Goal: Task Accomplishment & Management: Manage account settings

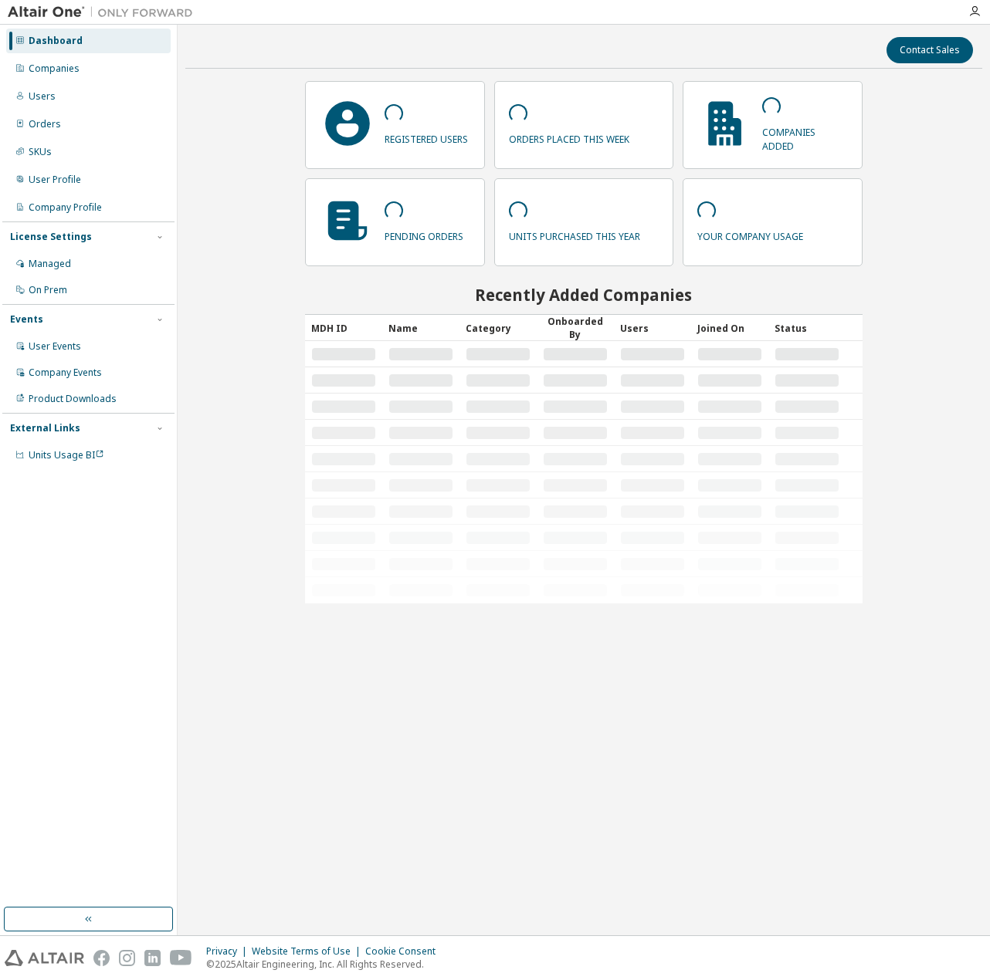
click at [639, 701] on div "Contact Sales registered users orders placed this week companies added pending …" at bounding box center [583, 480] width 797 height 896
click at [134, 70] on div "Companies" at bounding box center [88, 68] width 164 height 25
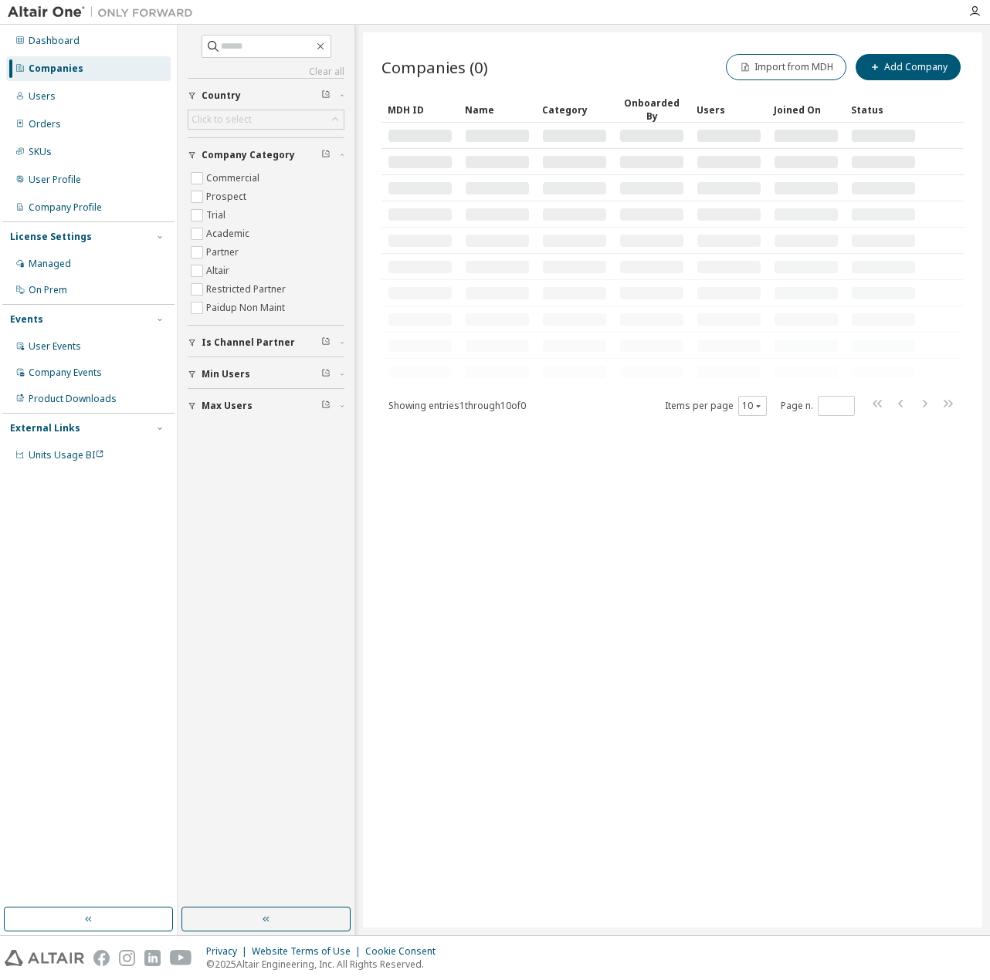
drag, startPoint x: 467, startPoint y: 673, endPoint x: 329, endPoint y: 540, distance: 192.2
click at [451, 673] on div "Companies (0) Import from MDH Add Company Clear Load Save Save As Field Operato…" at bounding box center [672, 480] width 619 height 896
click at [244, 50] on input "text" at bounding box center [267, 46] width 93 height 15
paste input "****"
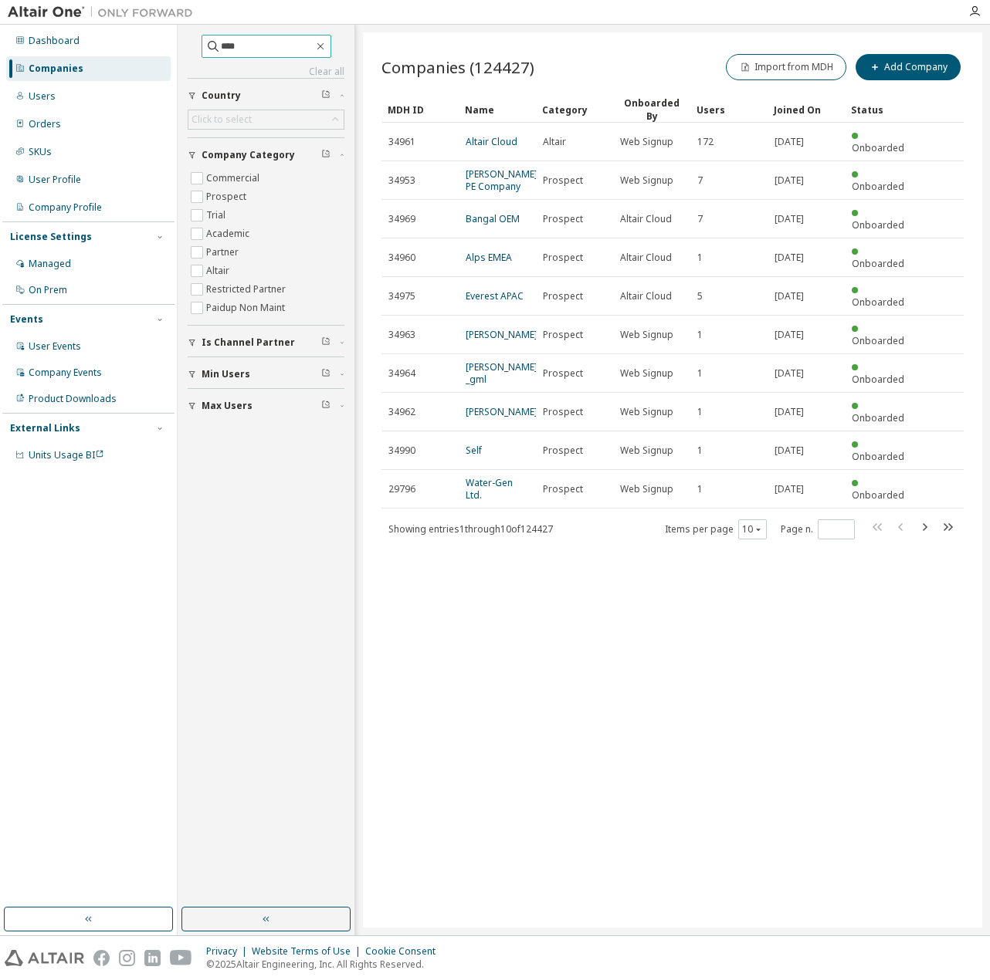
type input "****"
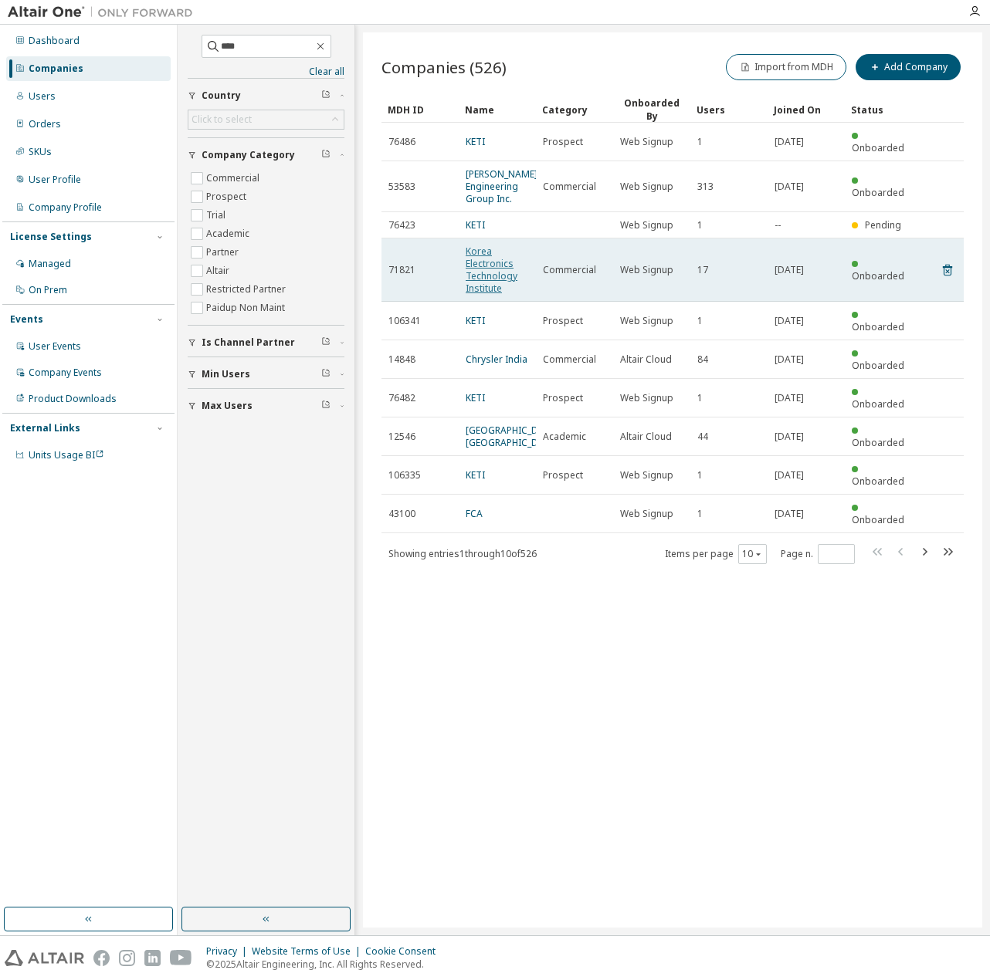
click at [500, 259] on link "Korea Electronics Technology Institute" at bounding box center [492, 270] width 52 height 50
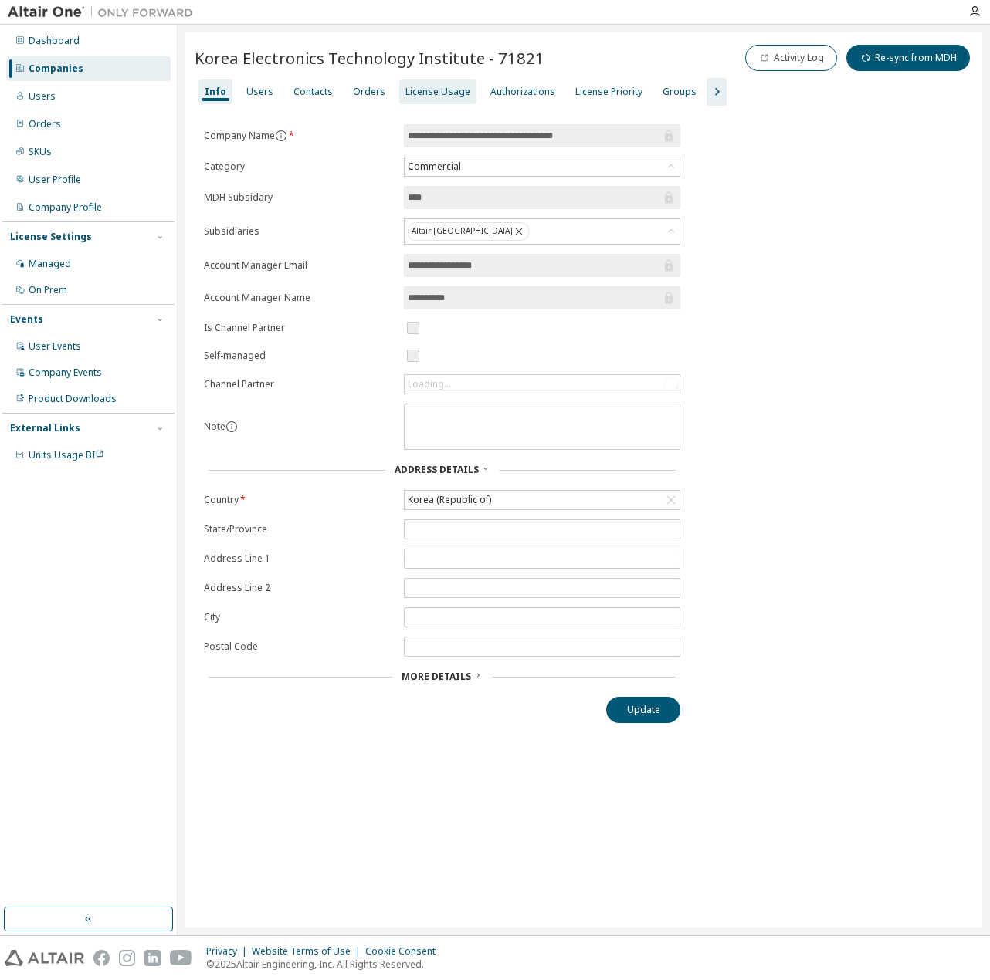
click at [422, 96] on div "License Usage" at bounding box center [437, 92] width 65 height 12
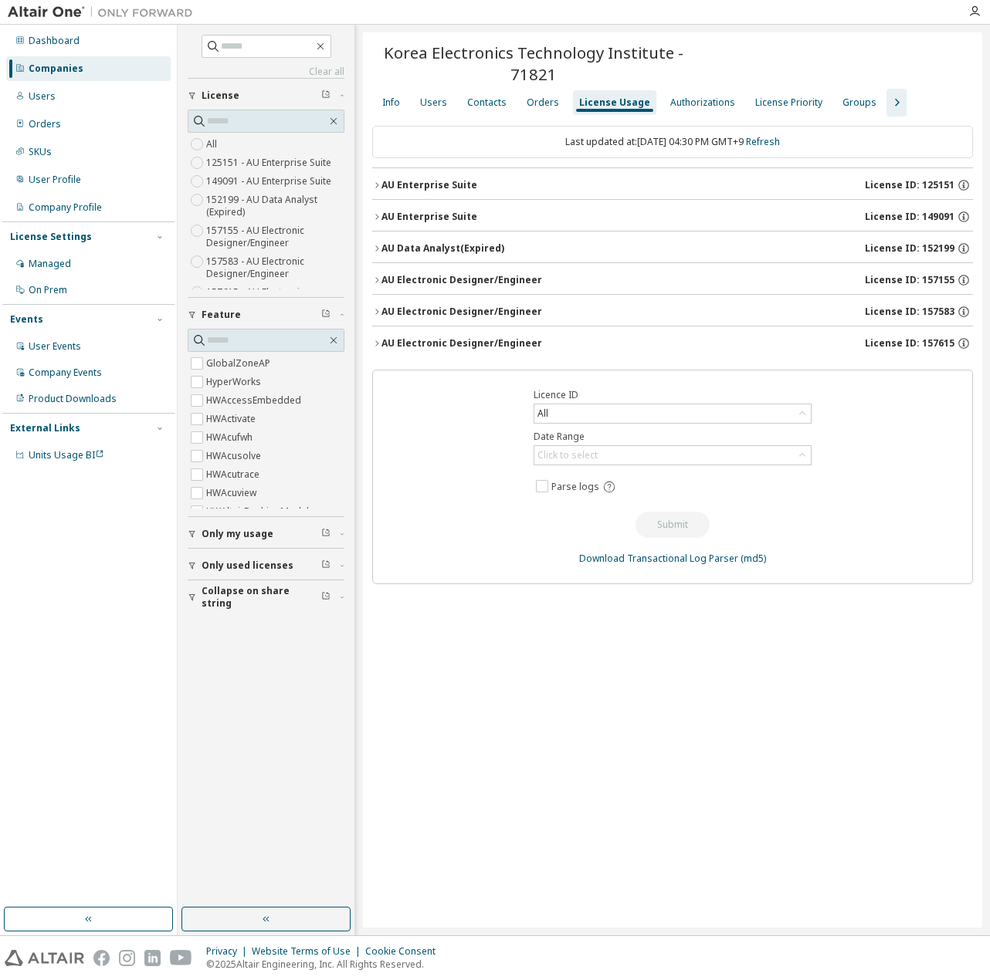
click at [500, 348] on button "AU Electronic Designer/Engineer License ID: 157615" at bounding box center [672, 344] width 601 height 34
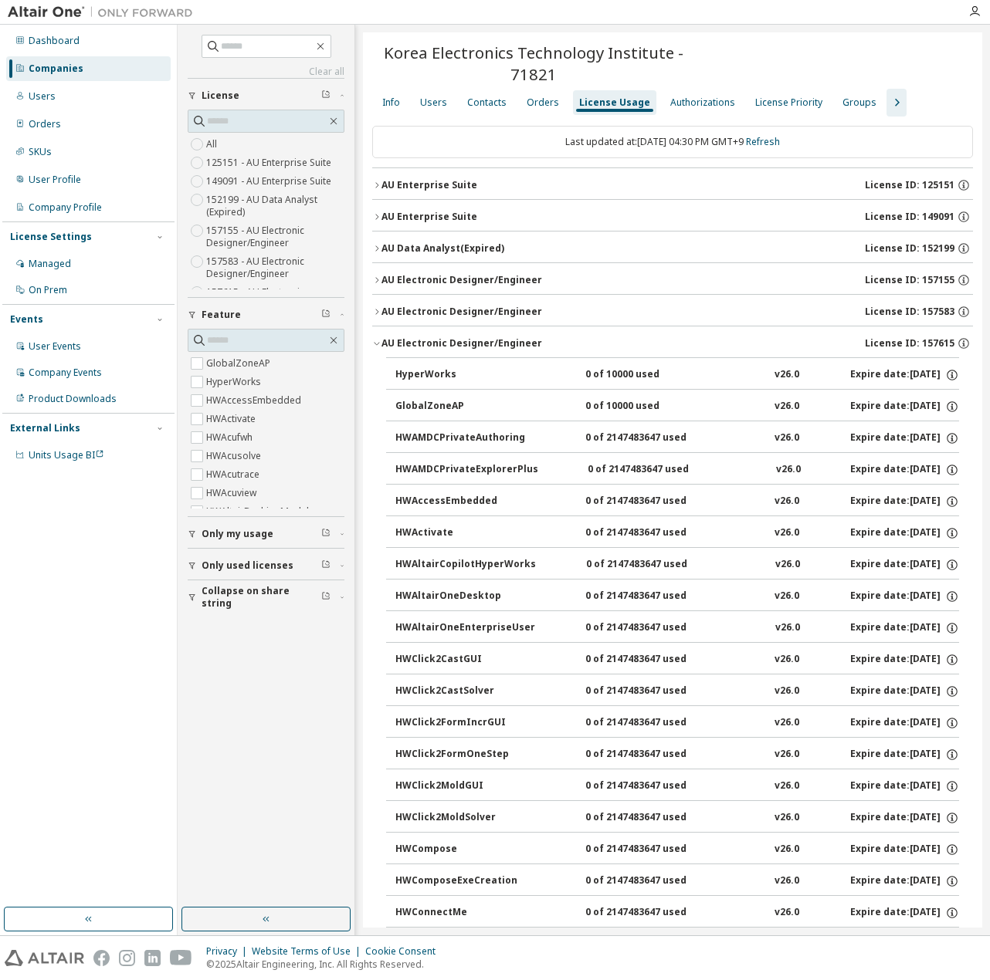
click at [493, 306] on div "AU Electronic Designer/Engineer" at bounding box center [461, 312] width 161 height 12
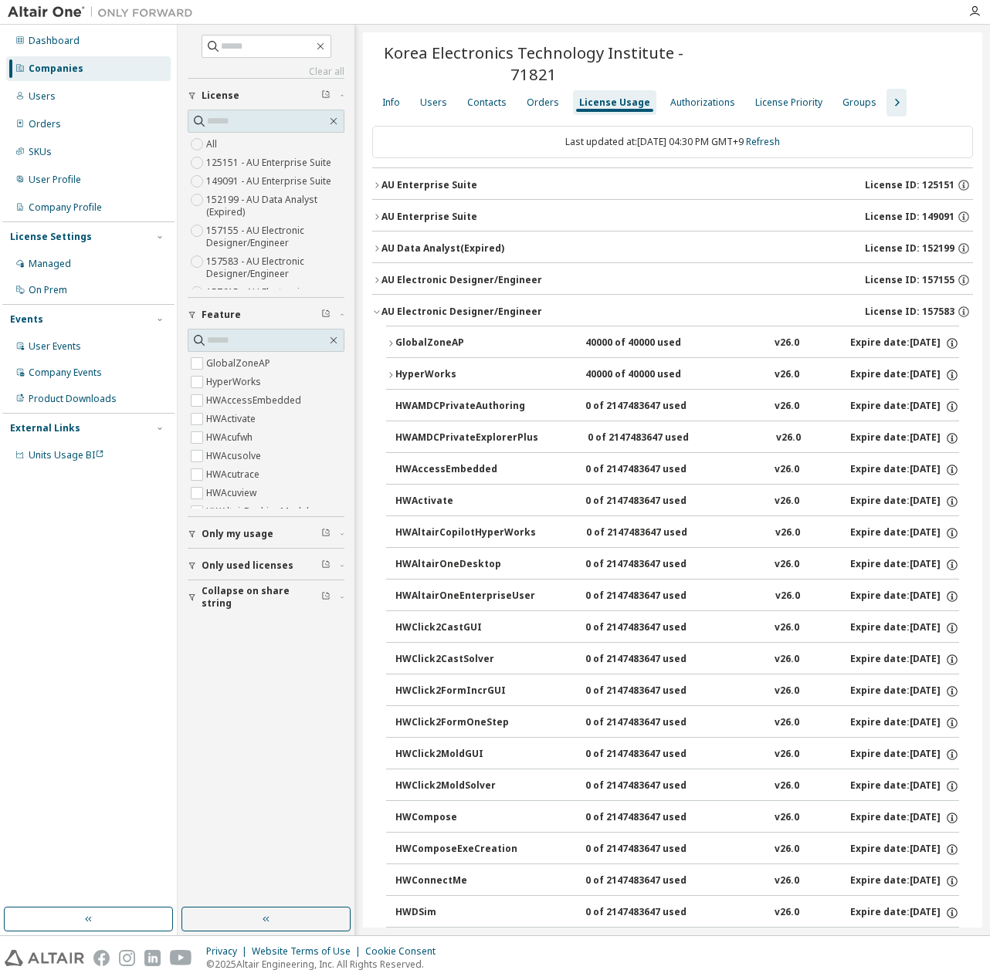
click at [510, 314] on div "AU Electronic Designer/Engineer" at bounding box center [461, 312] width 161 height 12
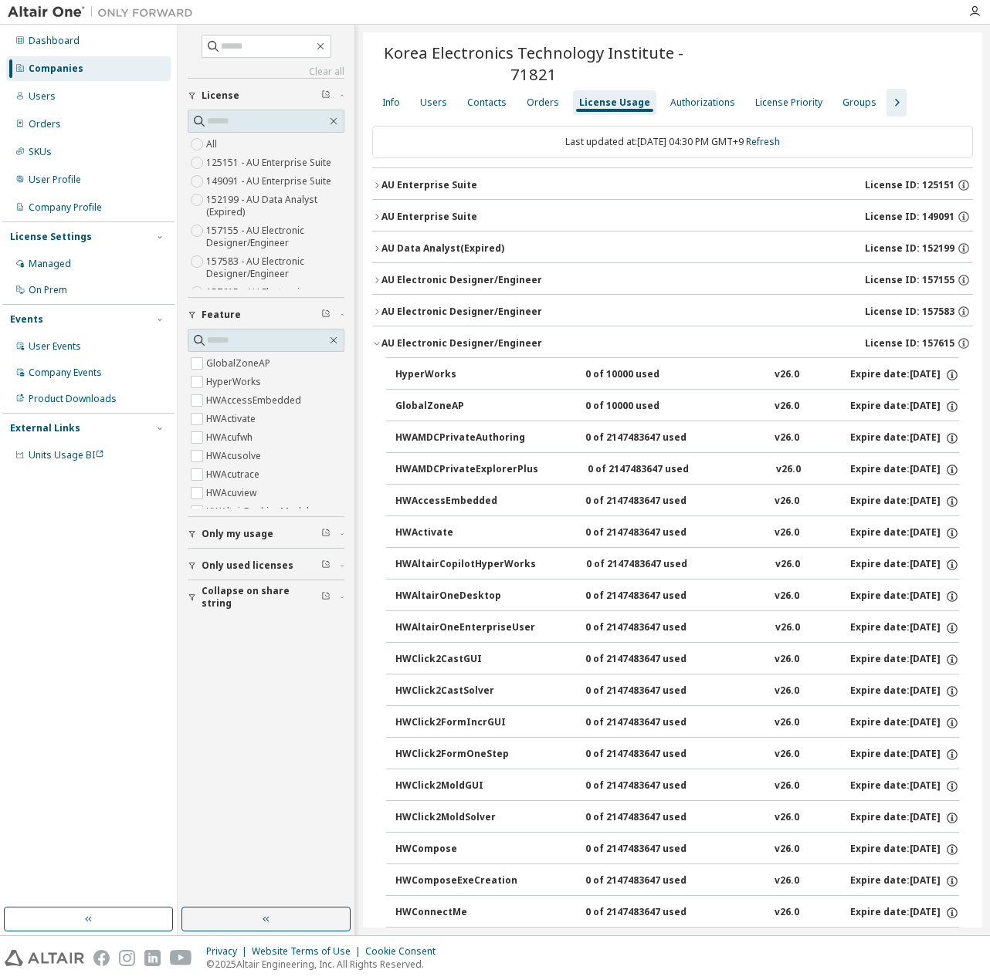
click at [493, 309] on div "AU Electronic Designer/Engineer" at bounding box center [461, 312] width 161 height 12
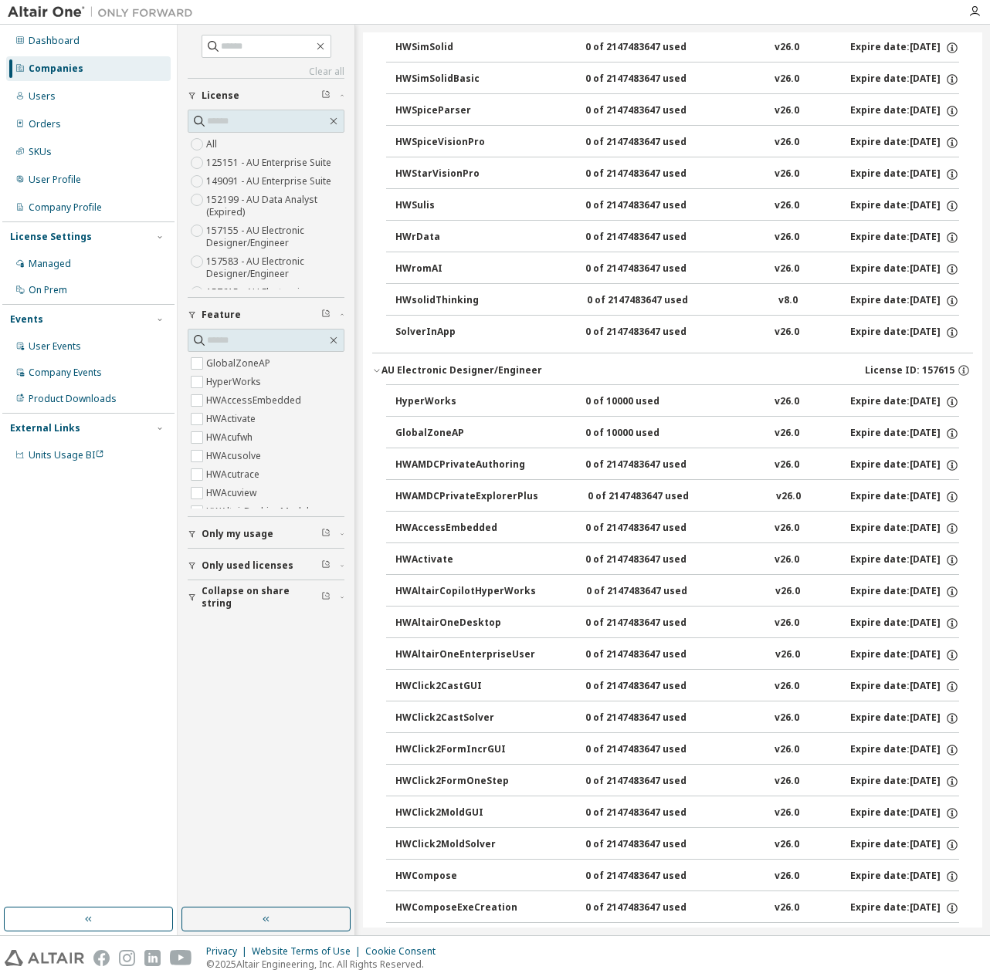
scroll to position [4426, 0]
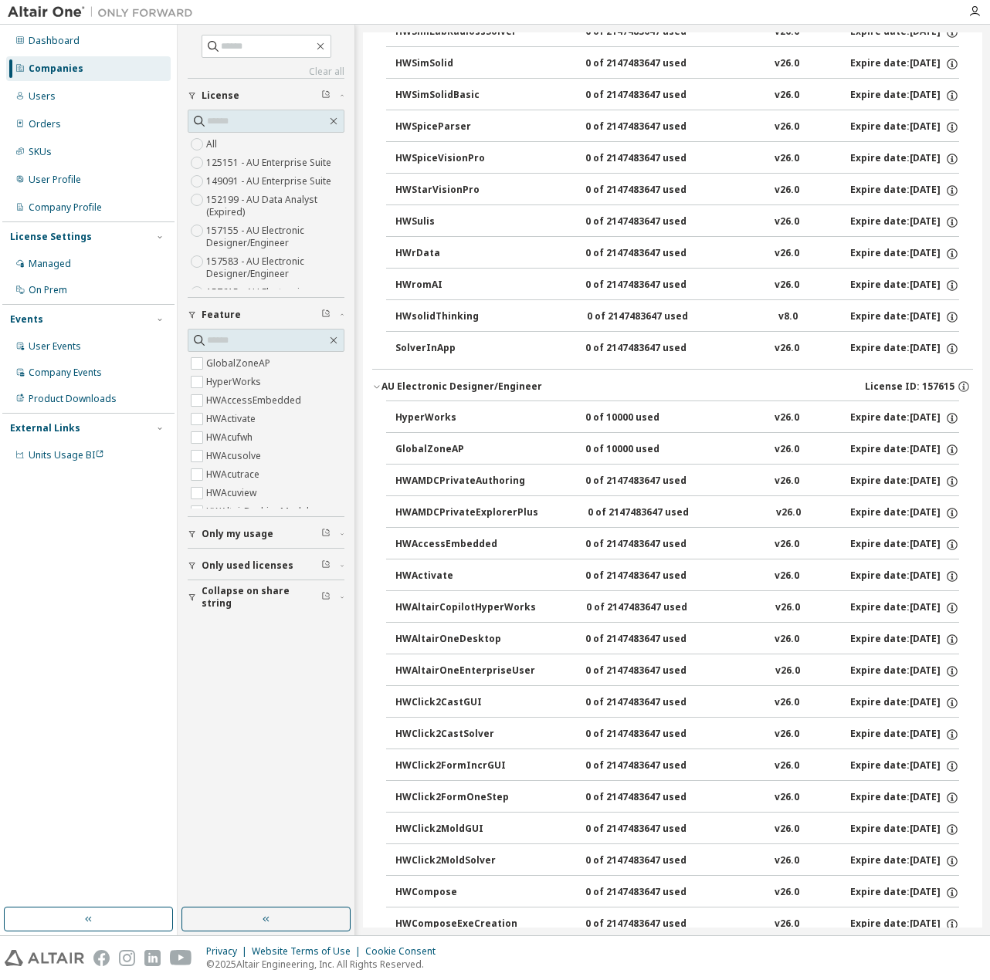
click at [493, 380] on div "AU Electronic Designer/Engineer License ID: 157615" at bounding box center [676, 387] width 591 height 14
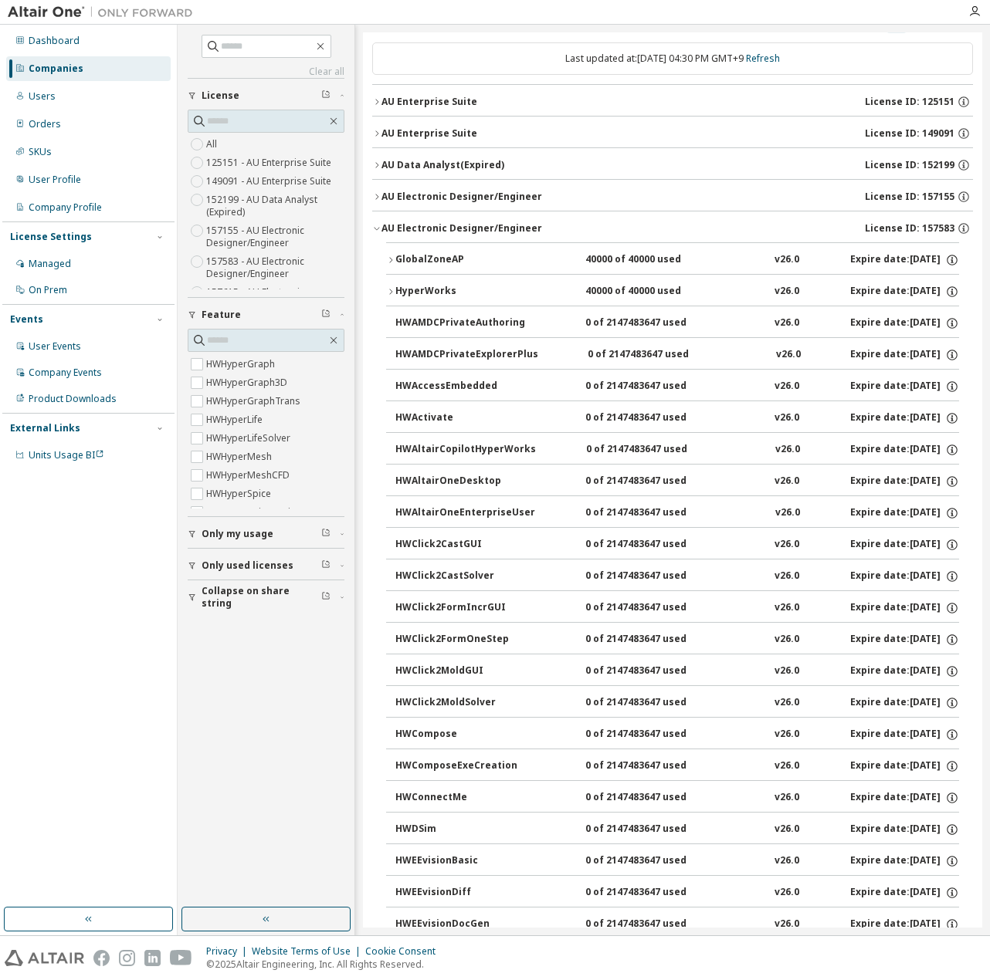
scroll to position [0, 0]
click at [340, 331] on span at bounding box center [266, 340] width 157 height 23
click at [334, 344] on icon "button" at bounding box center [333, 340] width 12 height 12
click at [335, 341] on icon "button" at bounding box center [333, 340] width 12 height 12
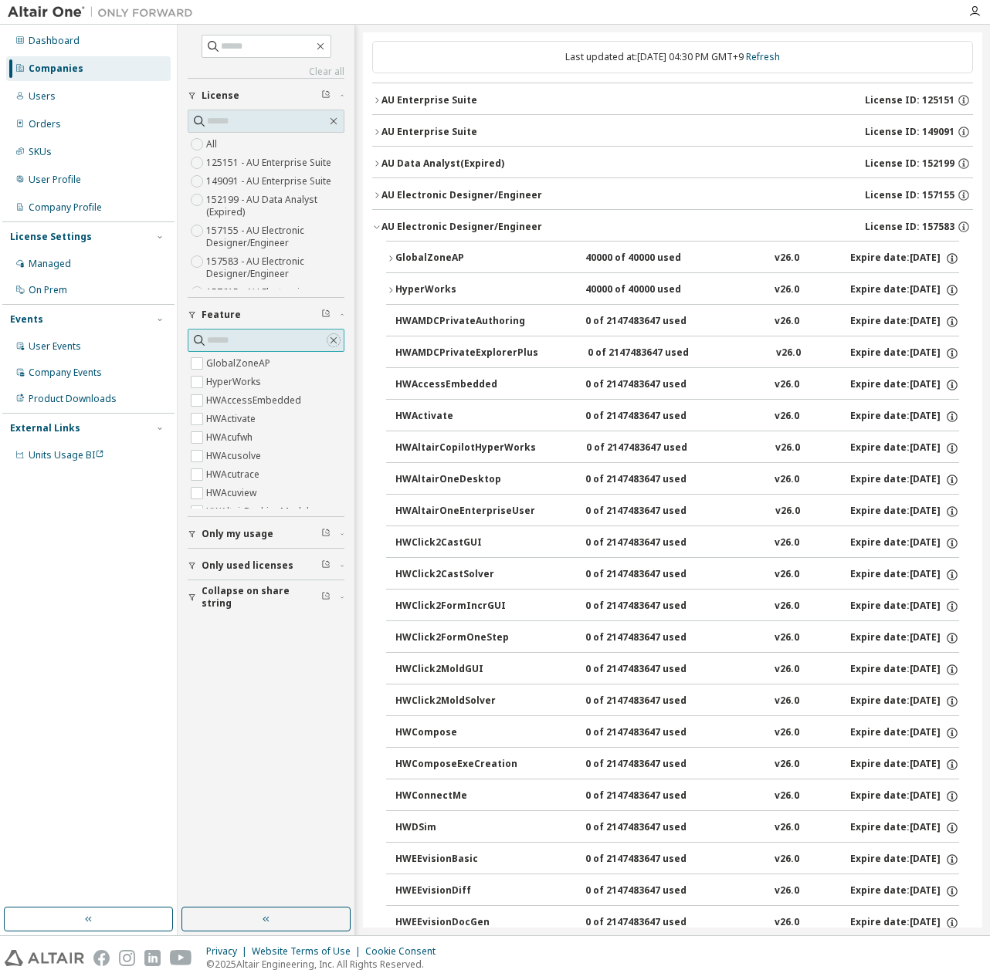
scroll to position [14, 0]
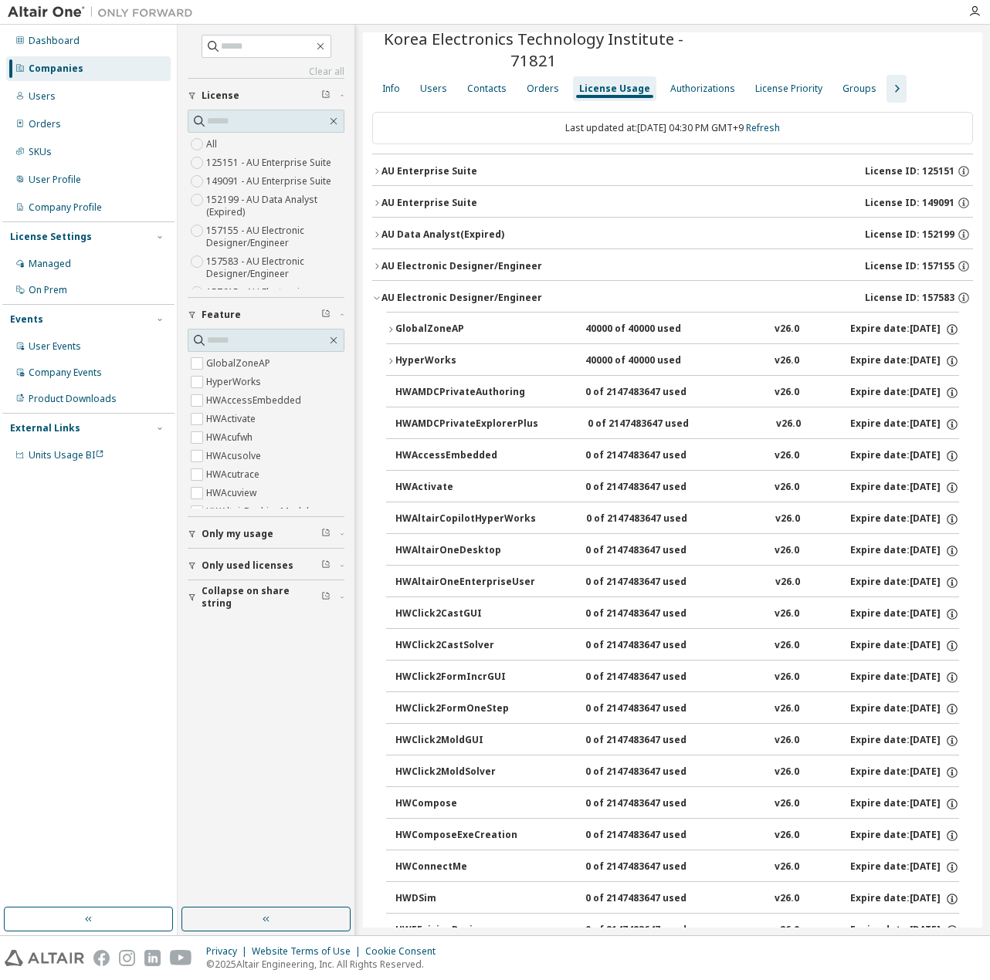
click at [499, 272] on button "AU Electronic Designer/Engineer License ID: 157155" at bounding box center [672, 266] width 601 height 34
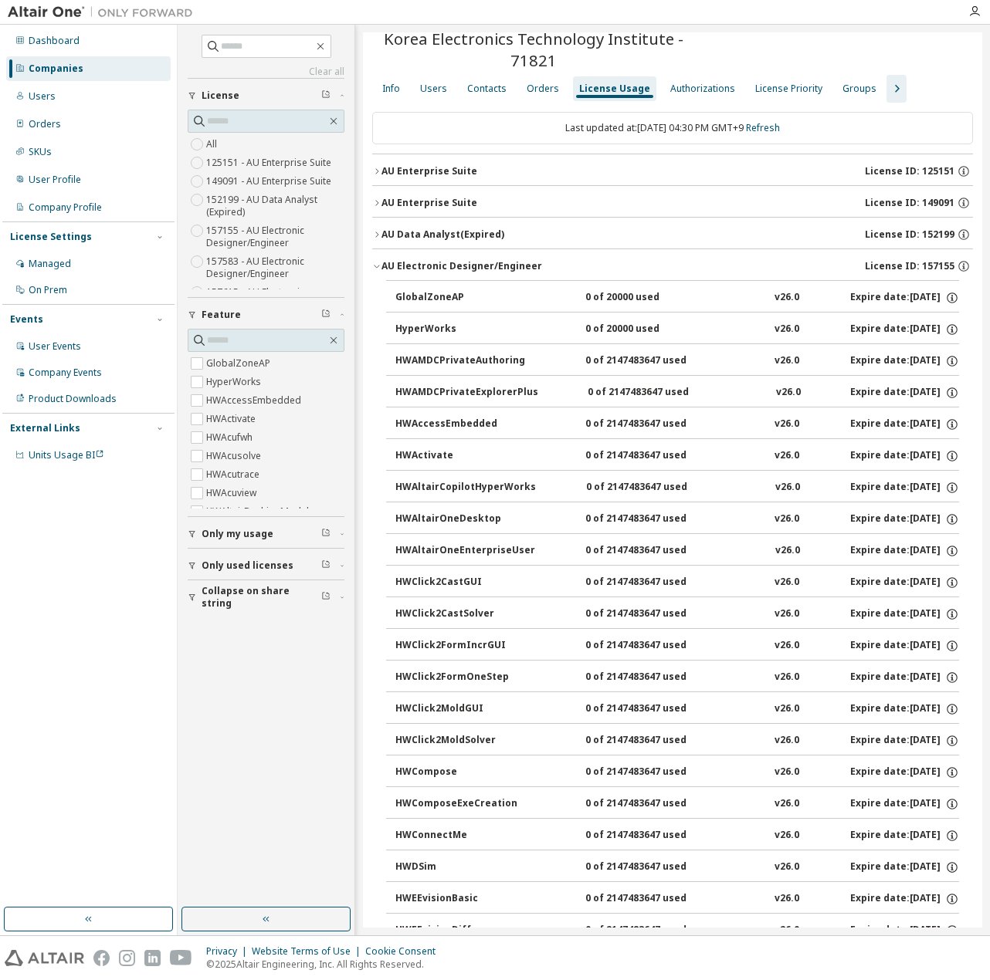
scroll to position [5661, 0]
click at [287, 914] on button "button" at bounding box center [265, 919] width 169 height 25
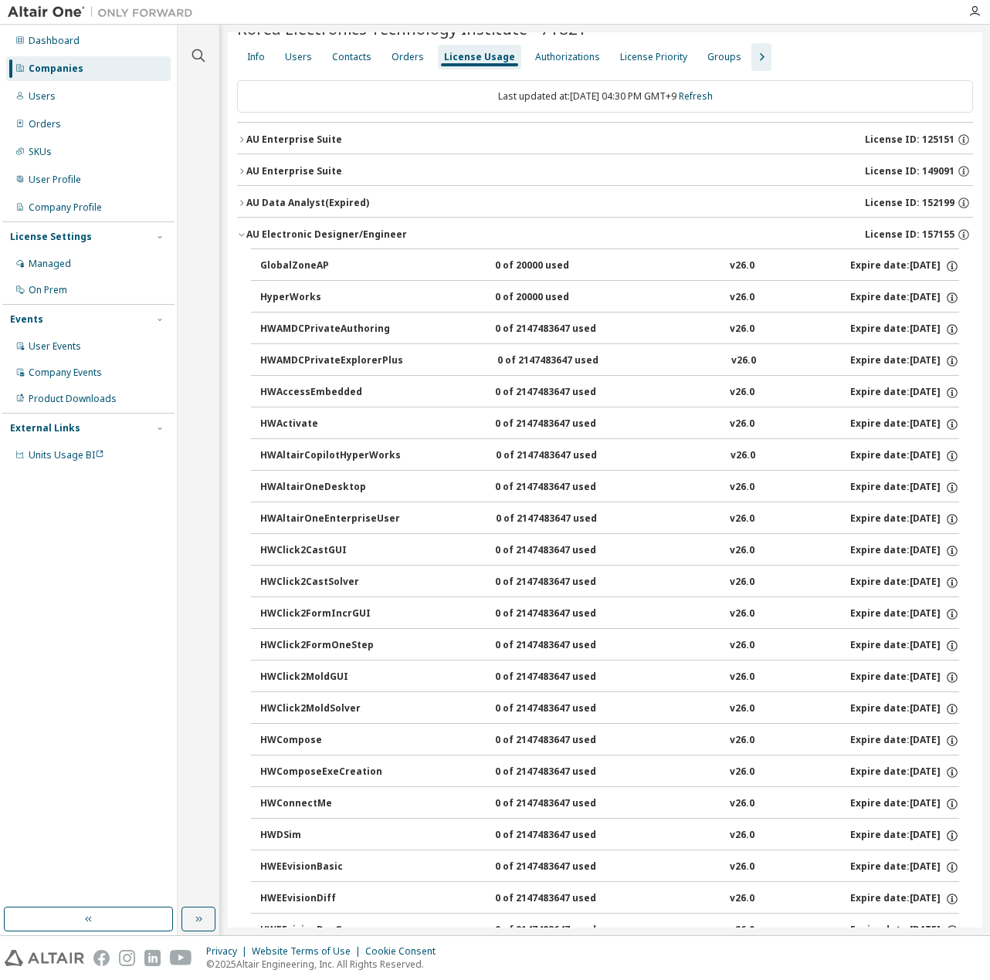
scroll to position [0, 0]
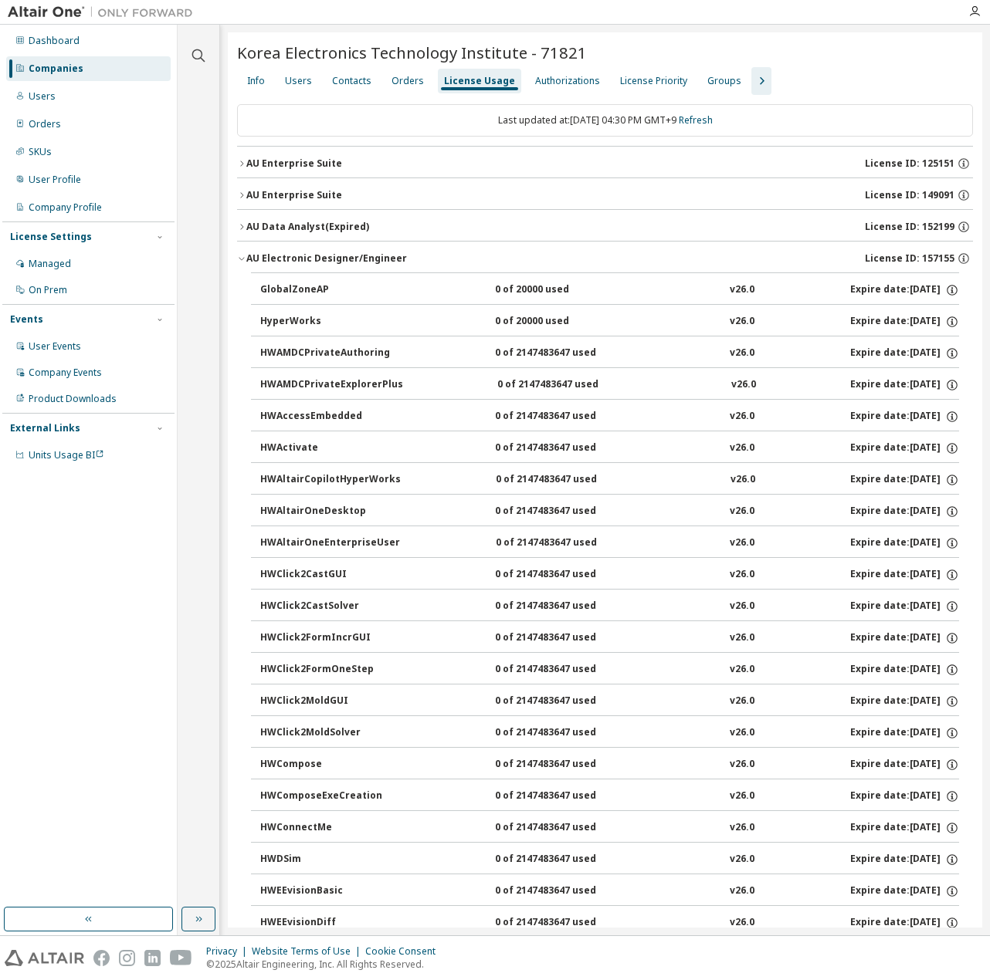
click at [321, 256] on div "AU Electronic Designer/Engineer" at bounding box center [326, 258] width 161 height 12
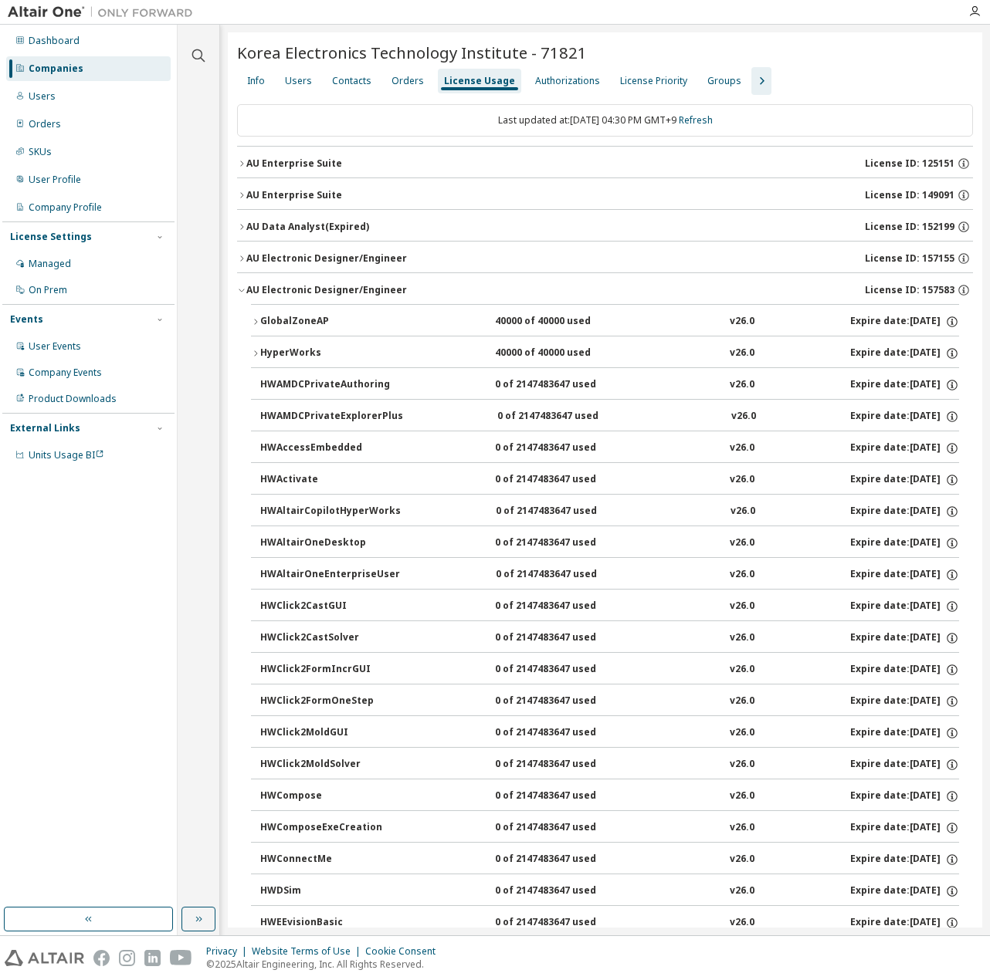
click at [349, 286] on div "AU Electronic Designer/Engineer" at bounding box center [326, 290] width 161 height 12
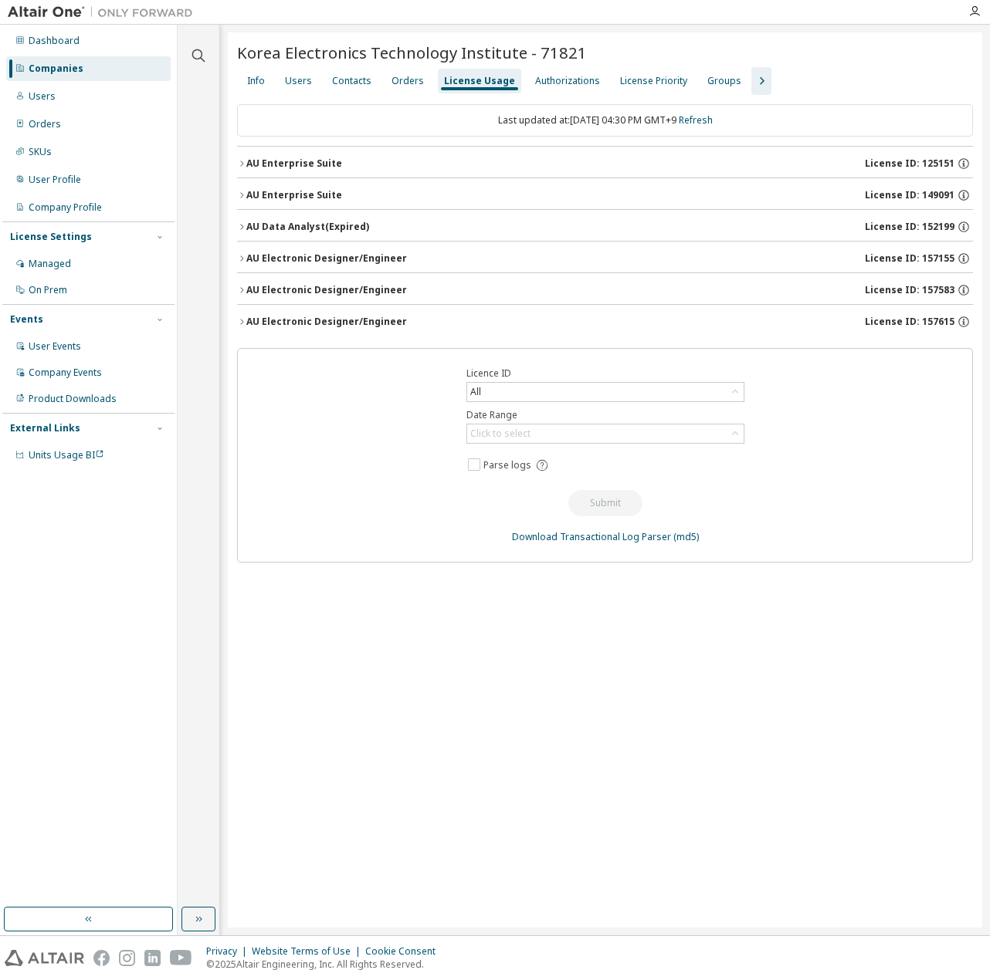
click at [332, 324] on div "AU Electronic Designer/Engineer" at bounding box center [326, 322] width 161 height 12
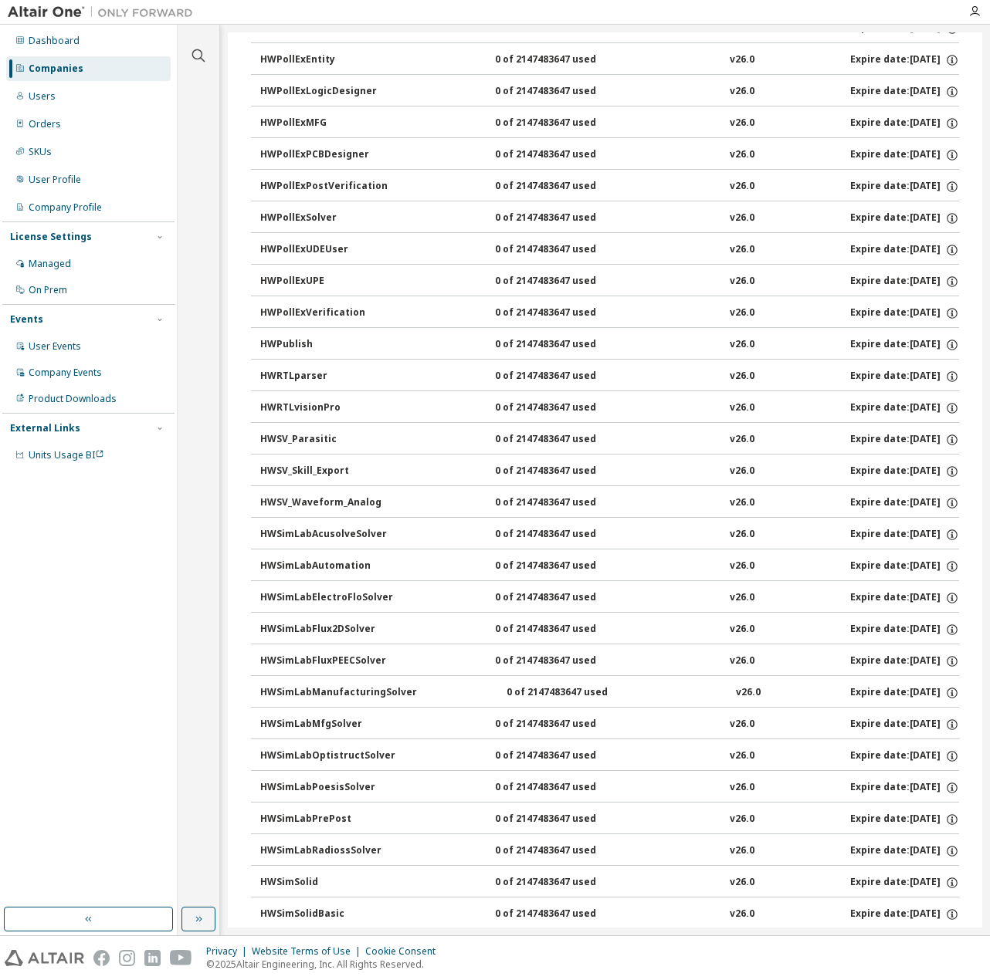
scroll to position [3389, 0]
